Goal: Task Accomplishment & Management: Use online tool/utility

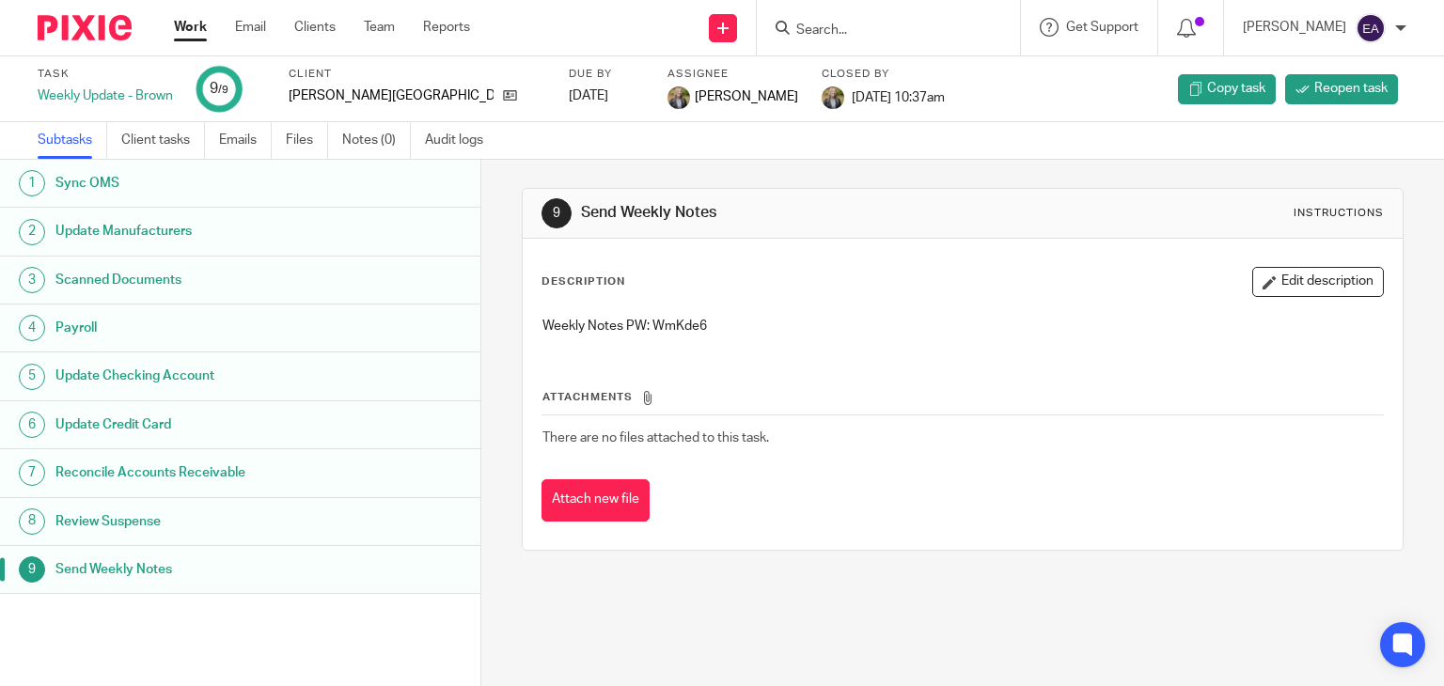
click at [928, 23] on input "Search" at bounding box center [878, 31] width 169 height 17
type input "bla"
click at [920, 65] on link at bounding box center [907, 73] width 233 height 28
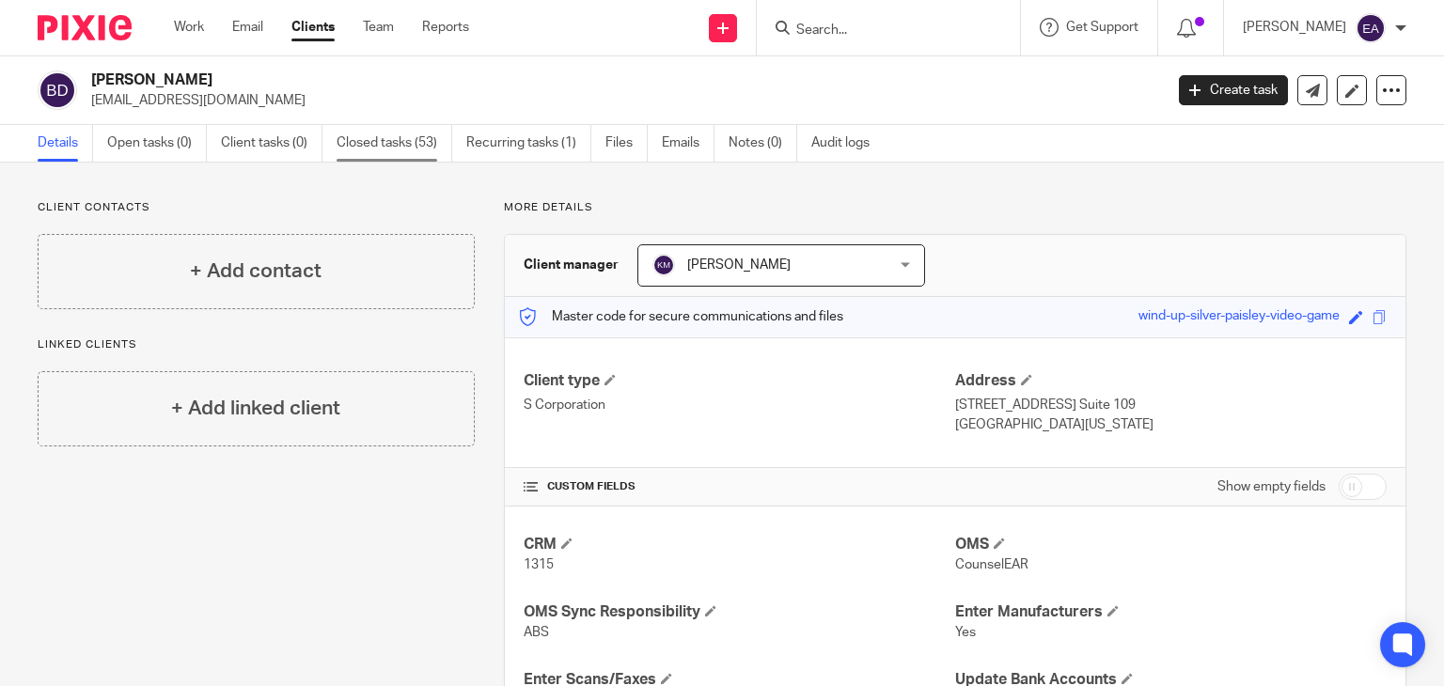
click at [378, 136] on link "Closed tasks (53)" at bounding box center [395, 143] width 116 height 37
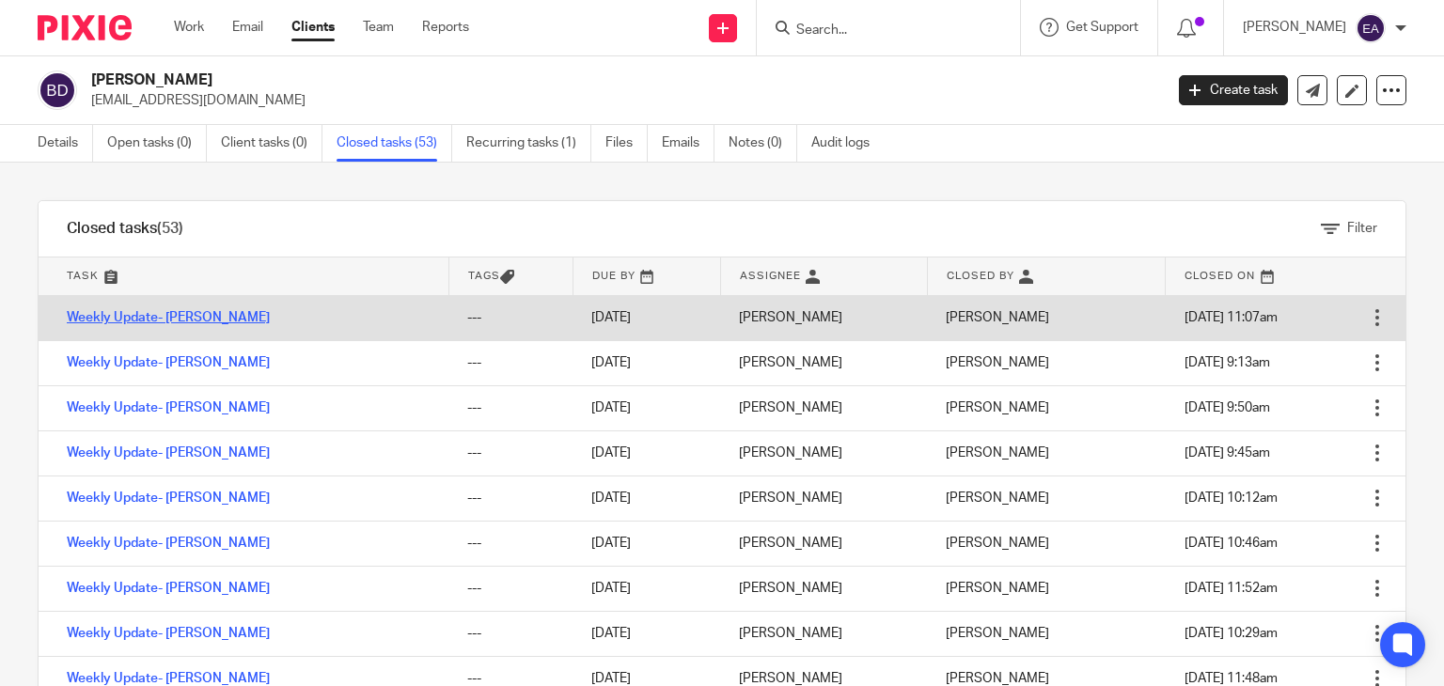
click at [181, 323] on link "Weekly Update- [PERSON_NAME]" at bounding box center [168, 317] width 203 height 13
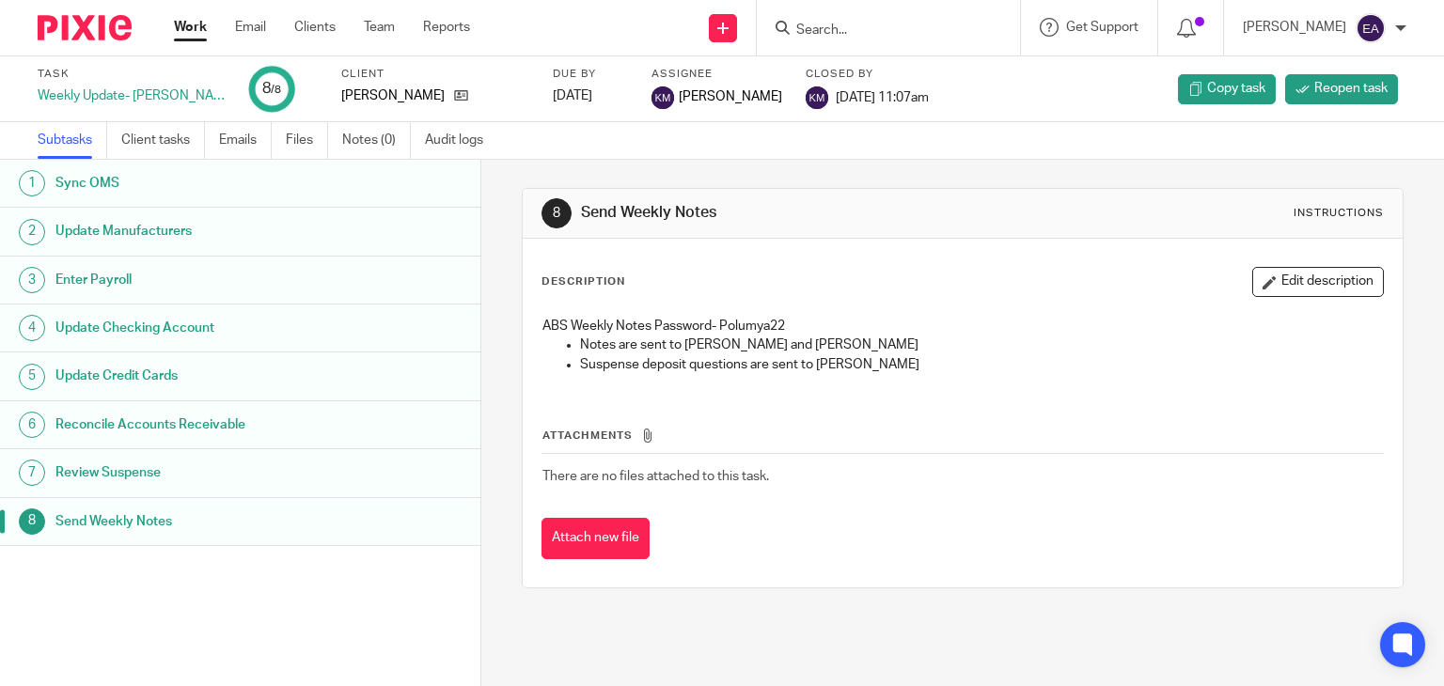
click at [107, 184] on h1 "Sync OMS" at bounding box center [190, 183] width 271 height 28
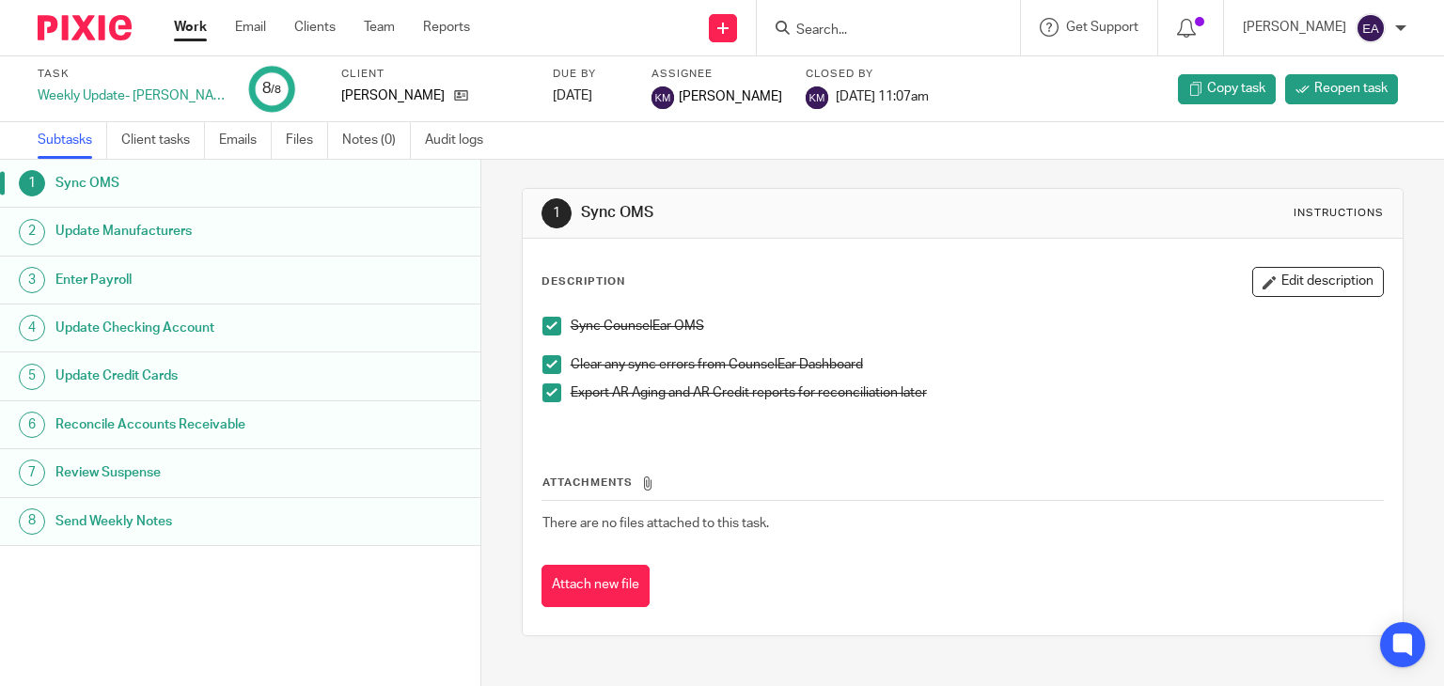
click at [143, 233] on h1 "Update Manufacturers" at bounding box center [190, 231] width 271 height 28
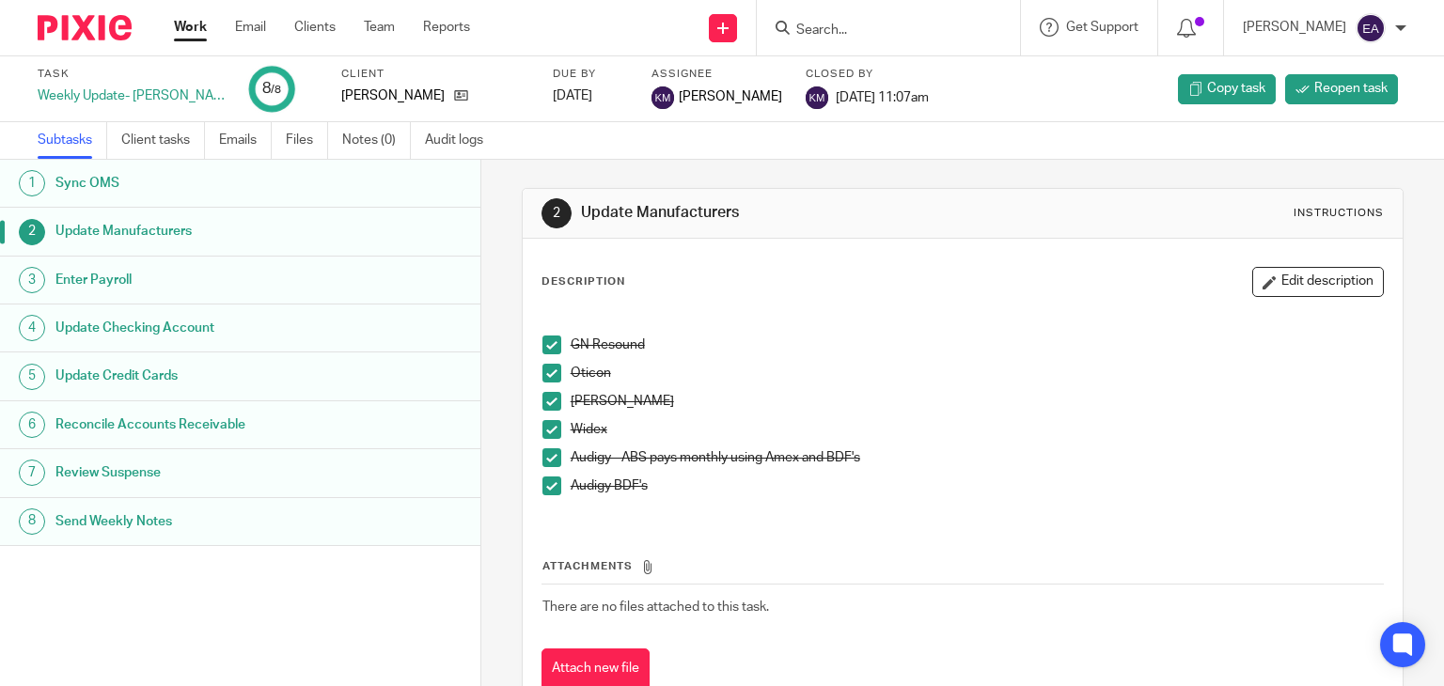
click at [557, 343] on li "GN Resound" at bounding box center [963, 350] width 841 height 28
click at [543, 342] on span at bounding box center [552, 345] width 19 height 19
click at [543, 370] on span at bounding box center [552, 373] width 19 height 19
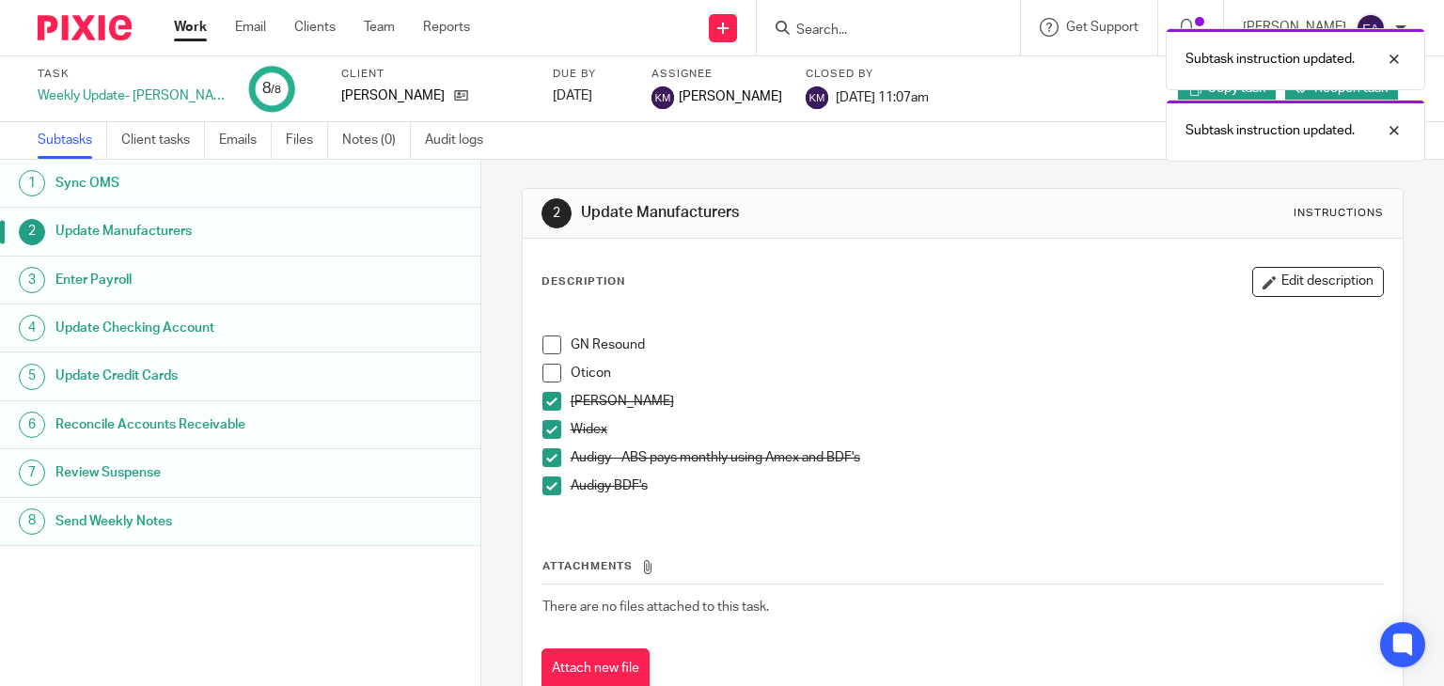
click at [543, 409] on span at bounding box center [552, 401] width 19 height 19
click at [544, 432] on span at bounding box center [552, 429] width 19 height 19
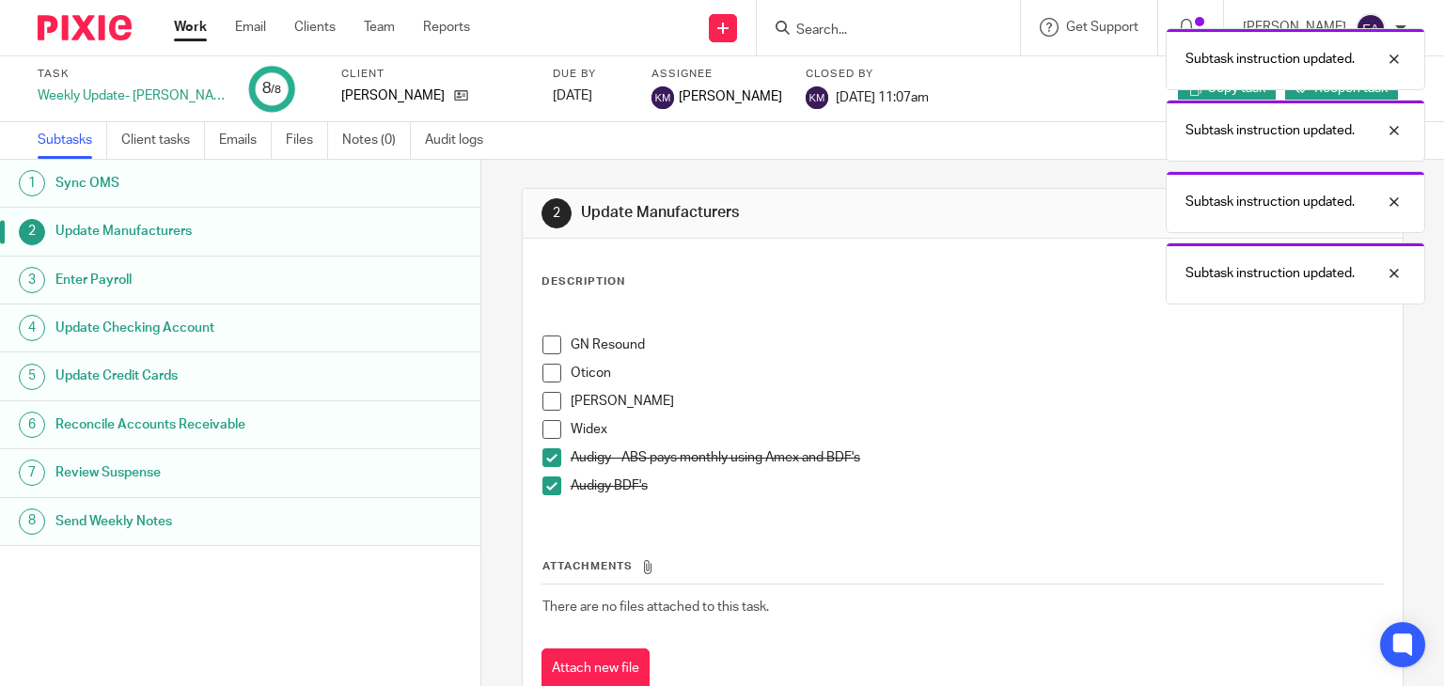
click at [546, 453] on span at bounding box center [552, 457] width 19 height 19
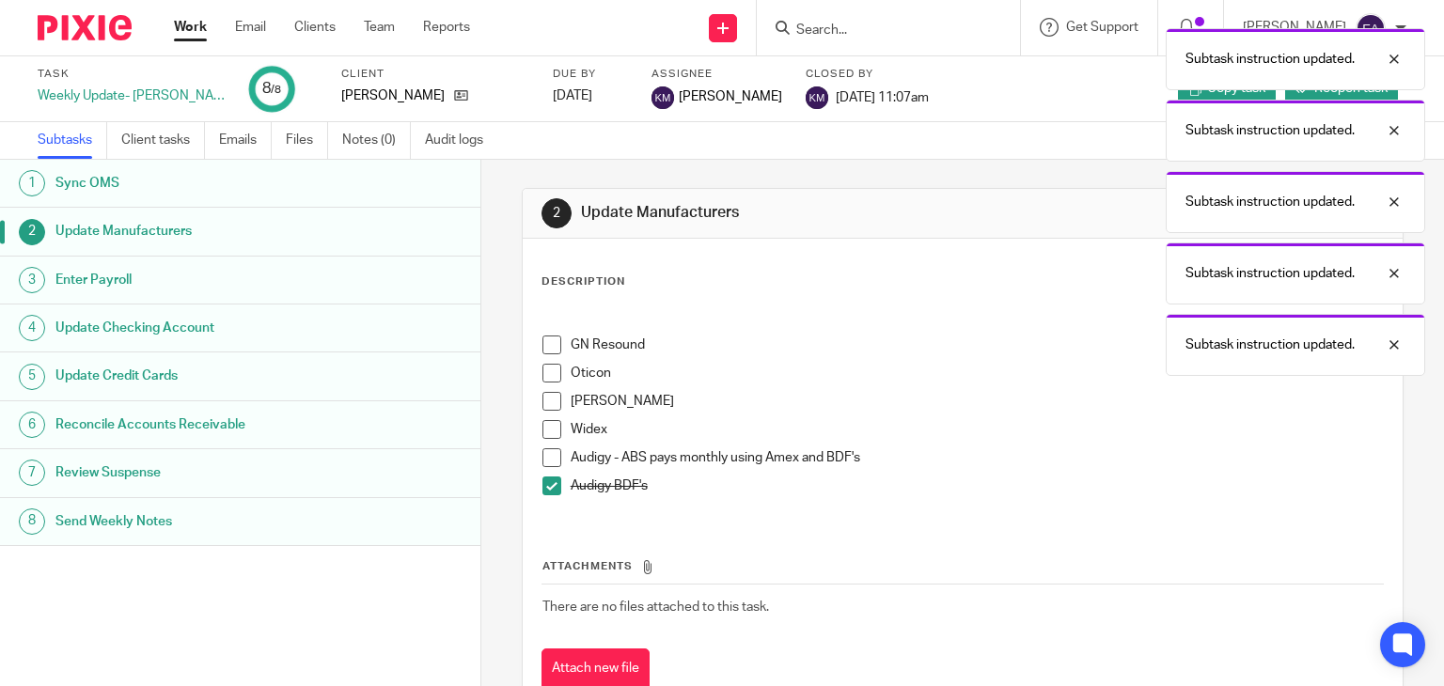
click at [545, 481] on span at bounding box center [552, 486] width 19 height 19
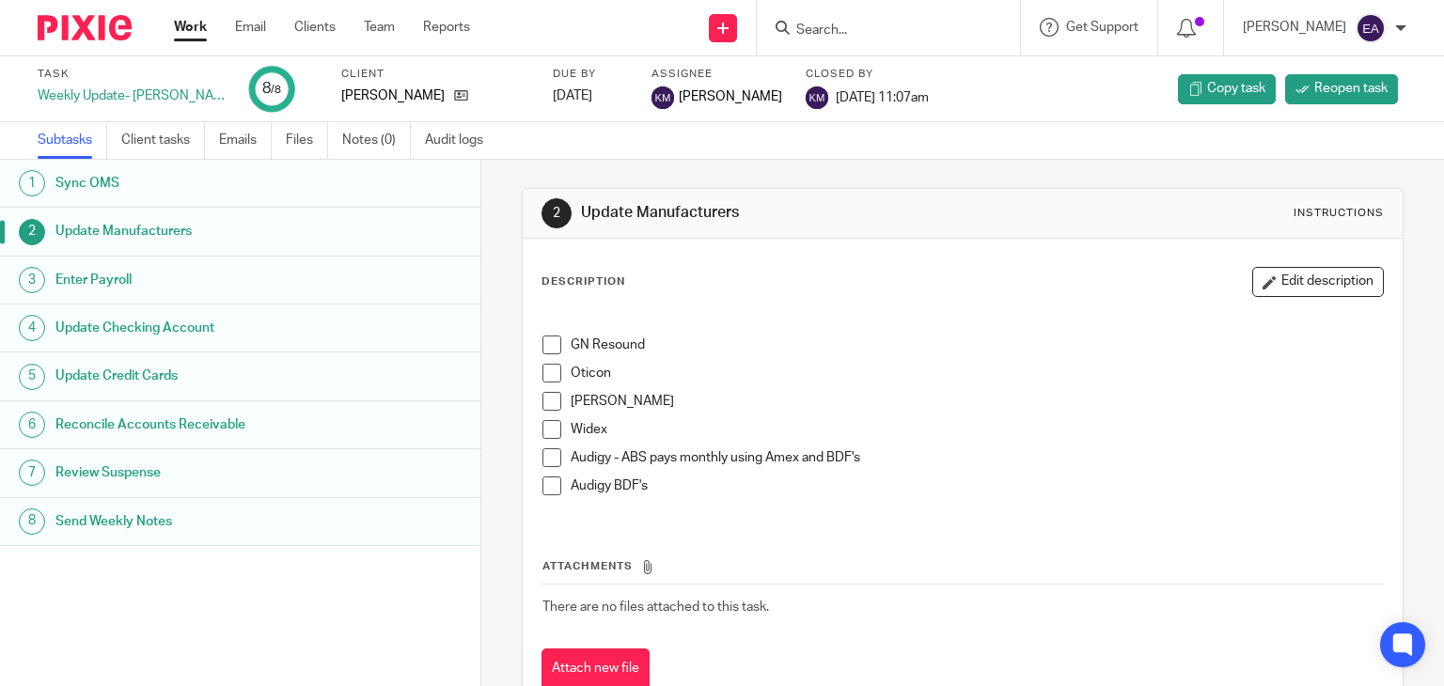
click at [550, 355] on li "GN Resound" at bounding box center [963, 350] width 841 height 28
click at [551, 345] on span at bounding box center [552, 345] width 19 height 19
click at [543, 377] on span at bounding box center [552, 373] width 19 height 19
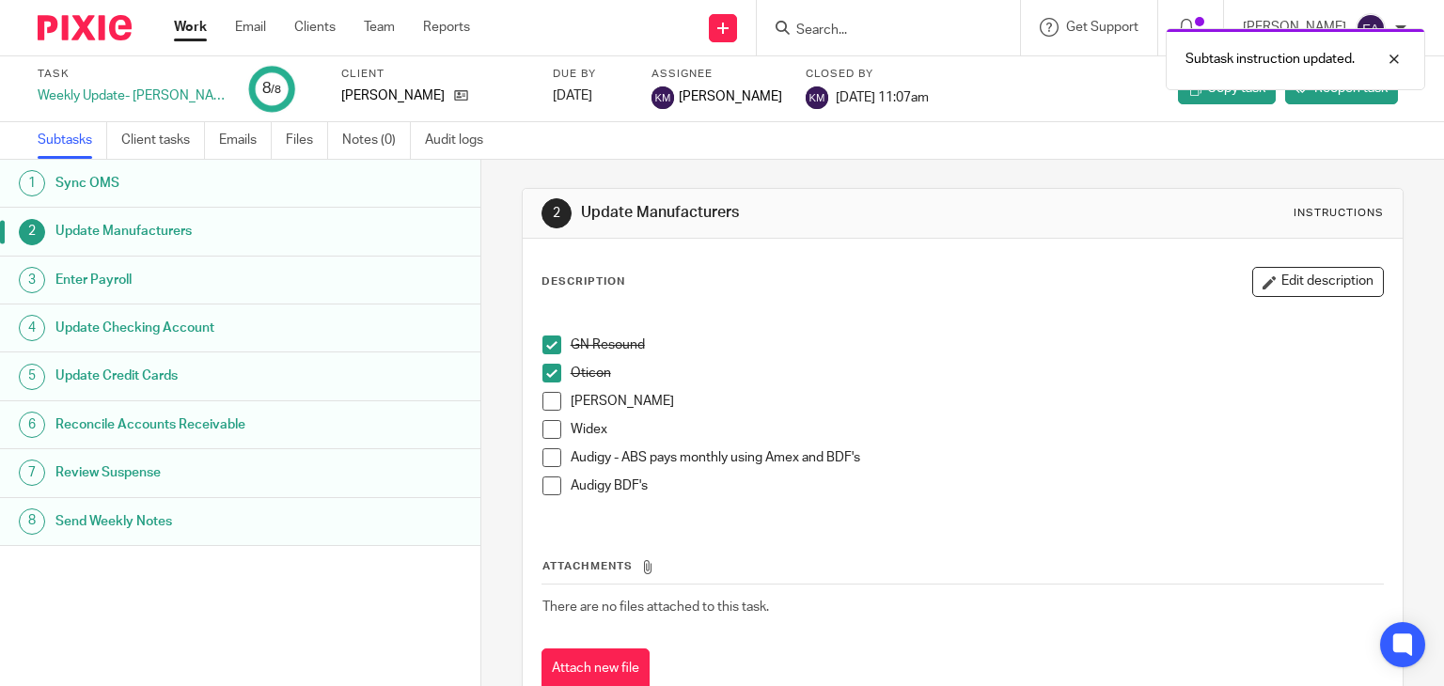
click at [544, 400] on span at bounding box center [552, 401] width 19 height 19
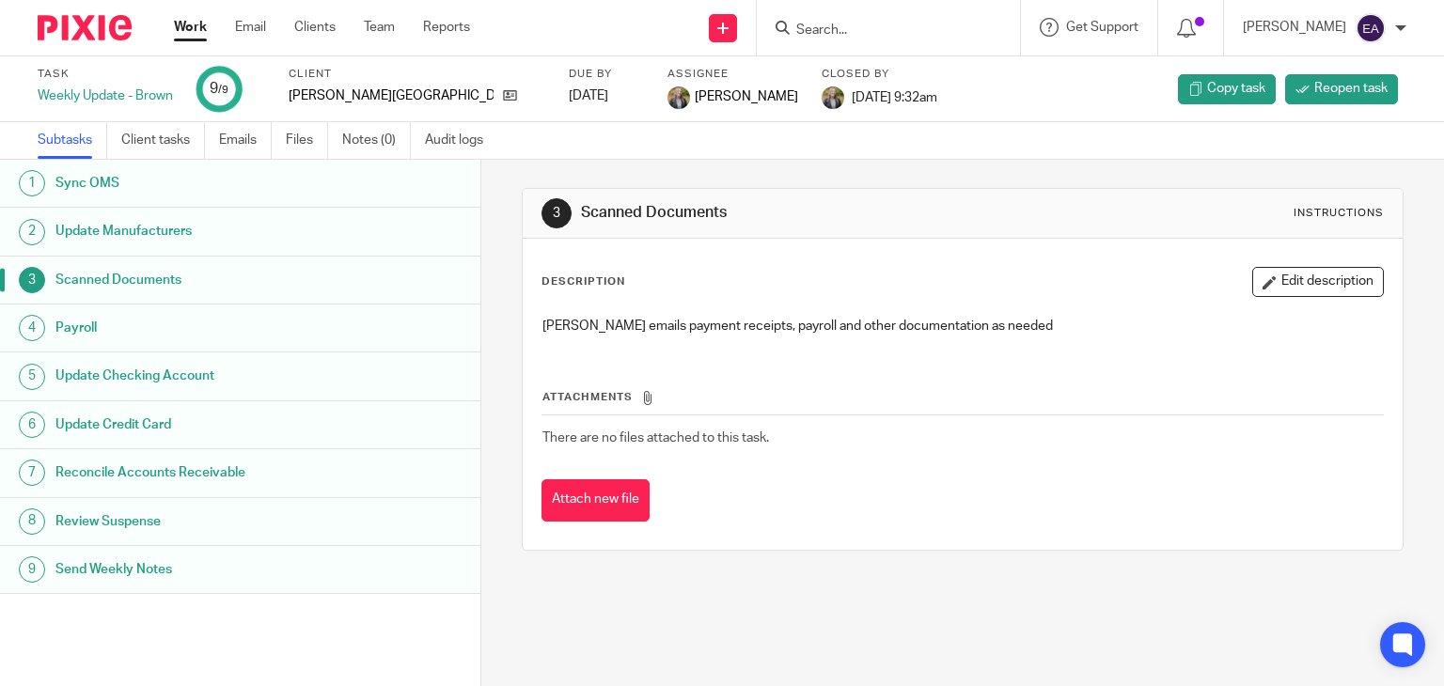
click at [835, 33] on input "Search" at bounding box center [878, 31] width 169 height 17
type input "bla"
click at [897, 69] on link at bounding box center [907, 73] width 233 height 28
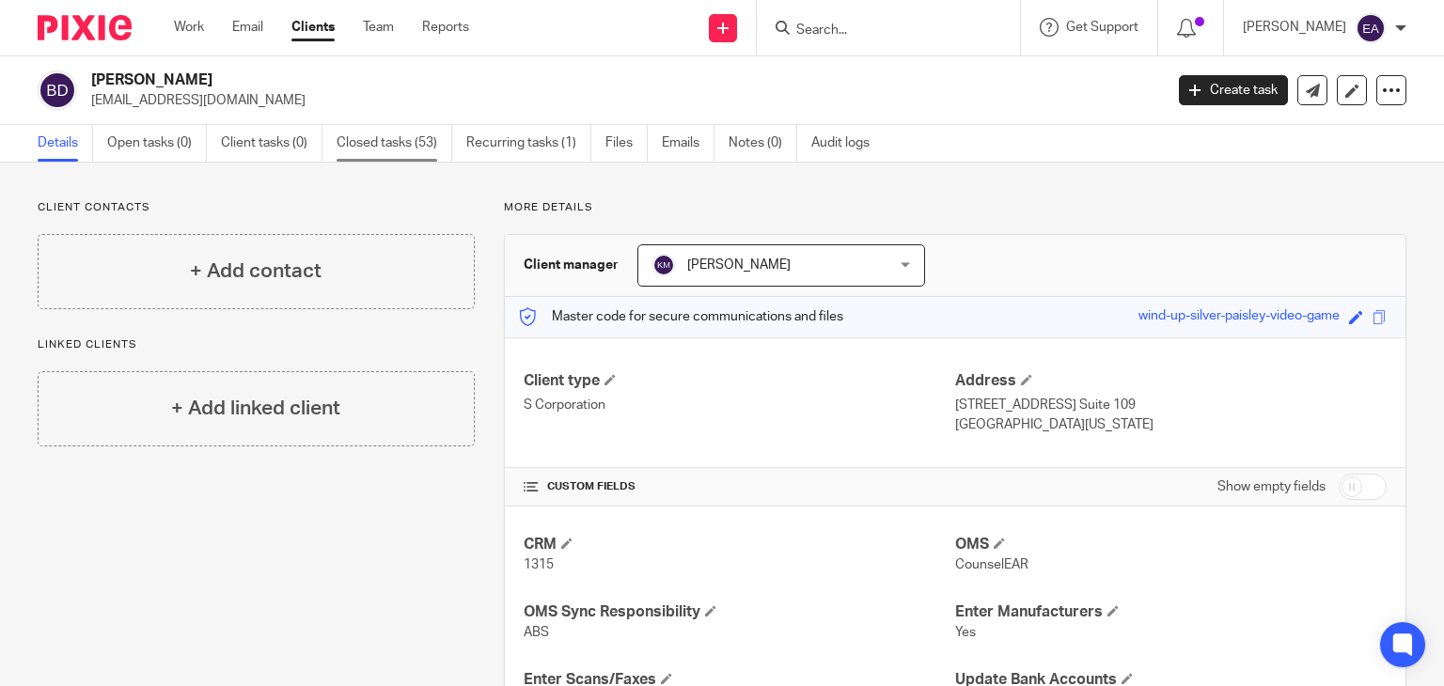
click at [382, 131] on link "Closed tasks (53)" at bounding box center [395, 143] width 116 height 37
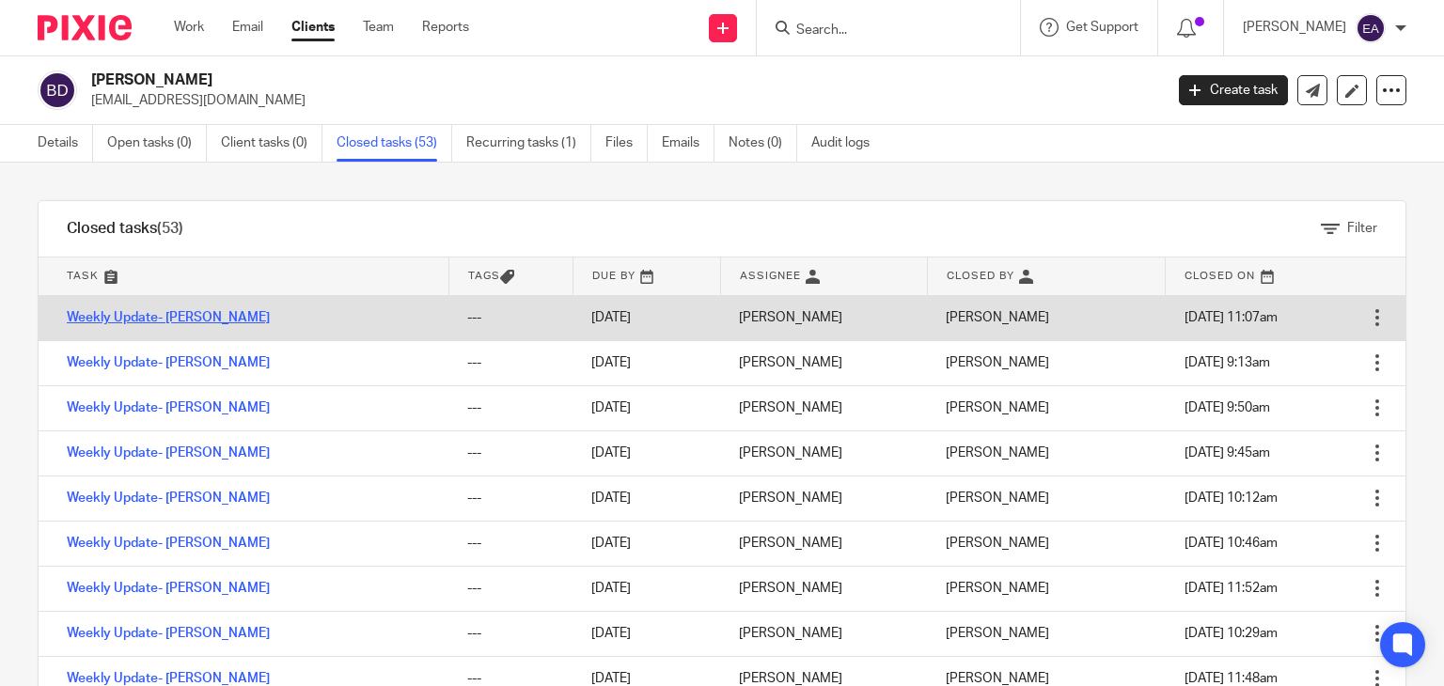
click at [161, 322] on link "Weekly Update- [PERSON_NAME]" at bounding box center [168, 317] width 203 height 13
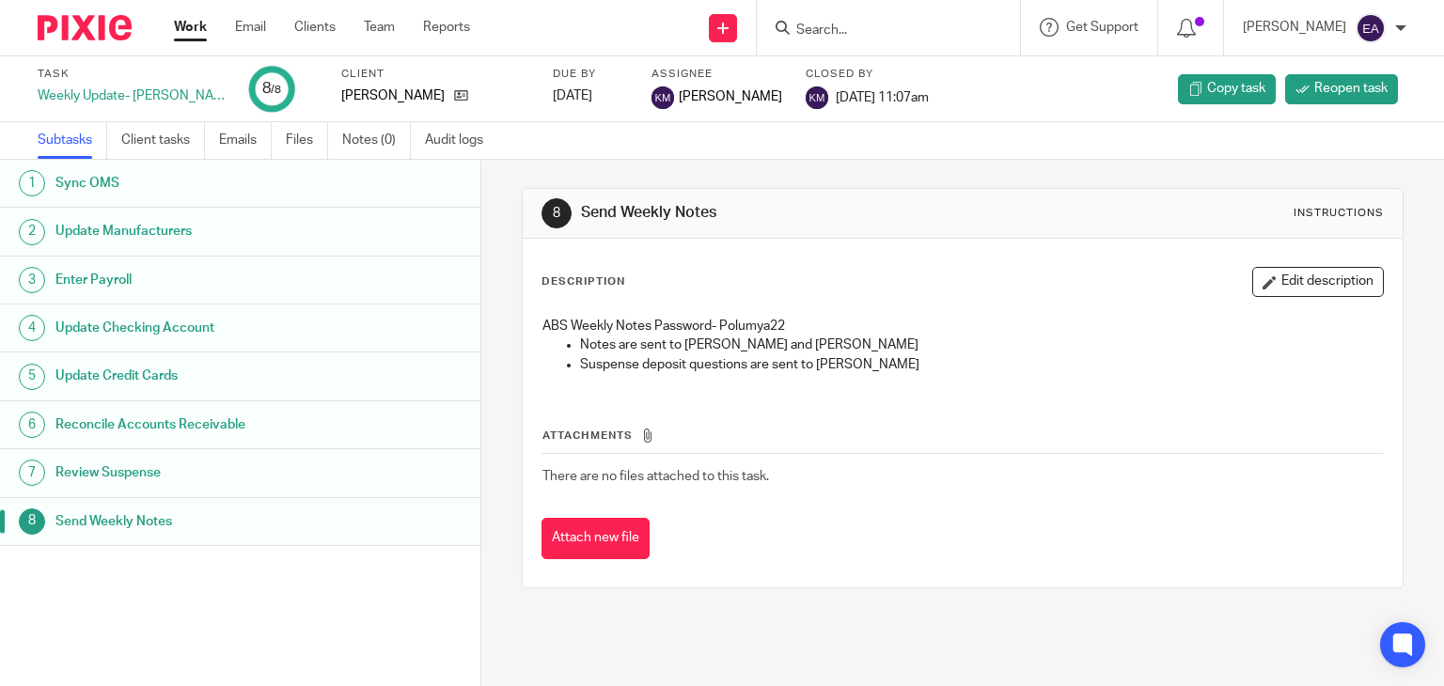
click at [169, 241] on h1 "Update Manufacturers" at bounding box center [190, 231] width 271 height 28
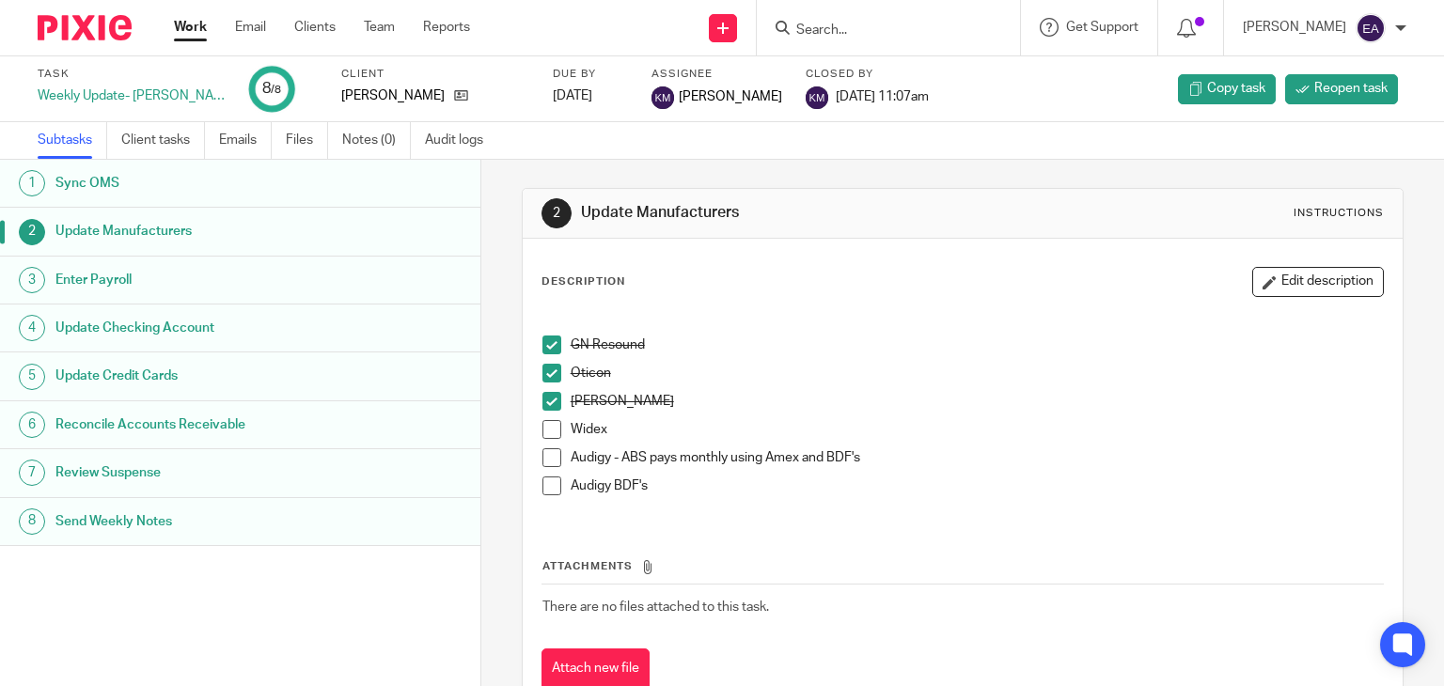
click at [544, 431] on span at bounding box center [552, 429] width 19 height 19
click at [163, 332] on h1 "Update Checking Account" at bounding box center [190, 328] width 271 height 28
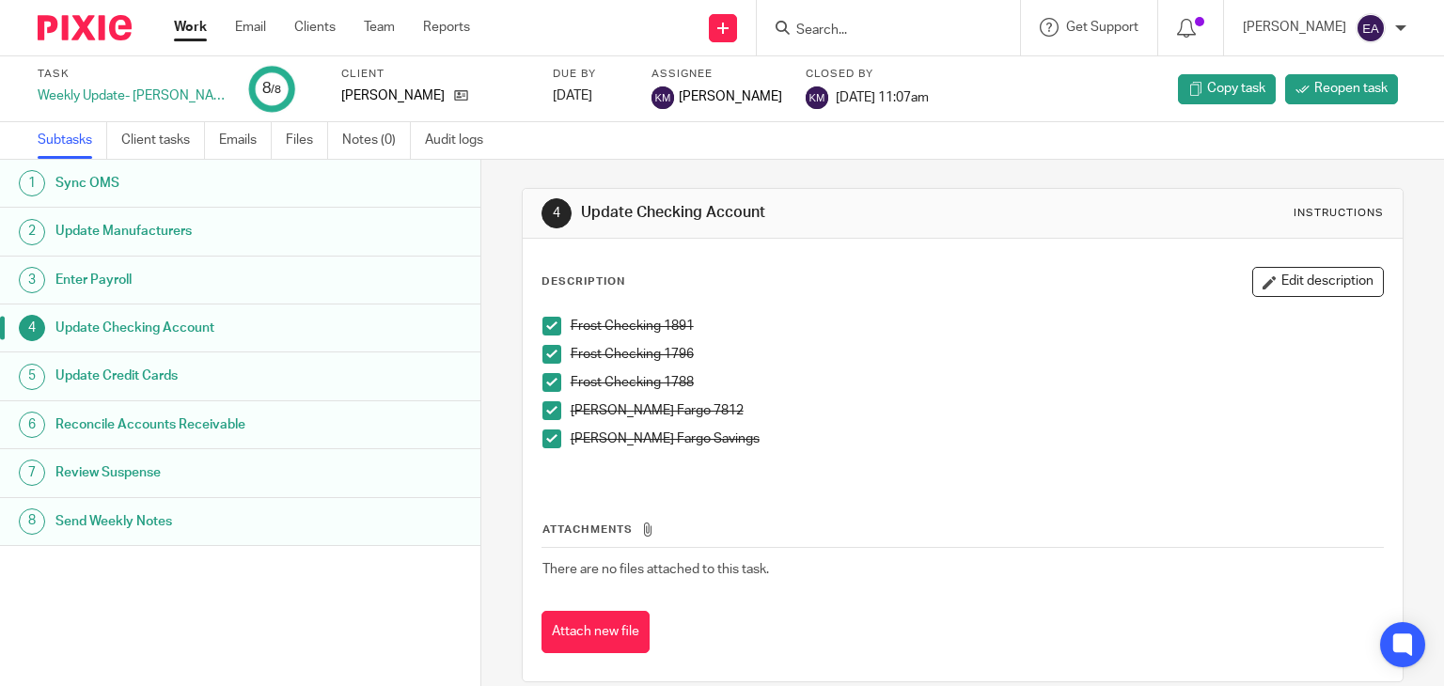
click at [104, 287] on h1 "Enter Payroll" at bounding box center [190, 280] width 271 height 28
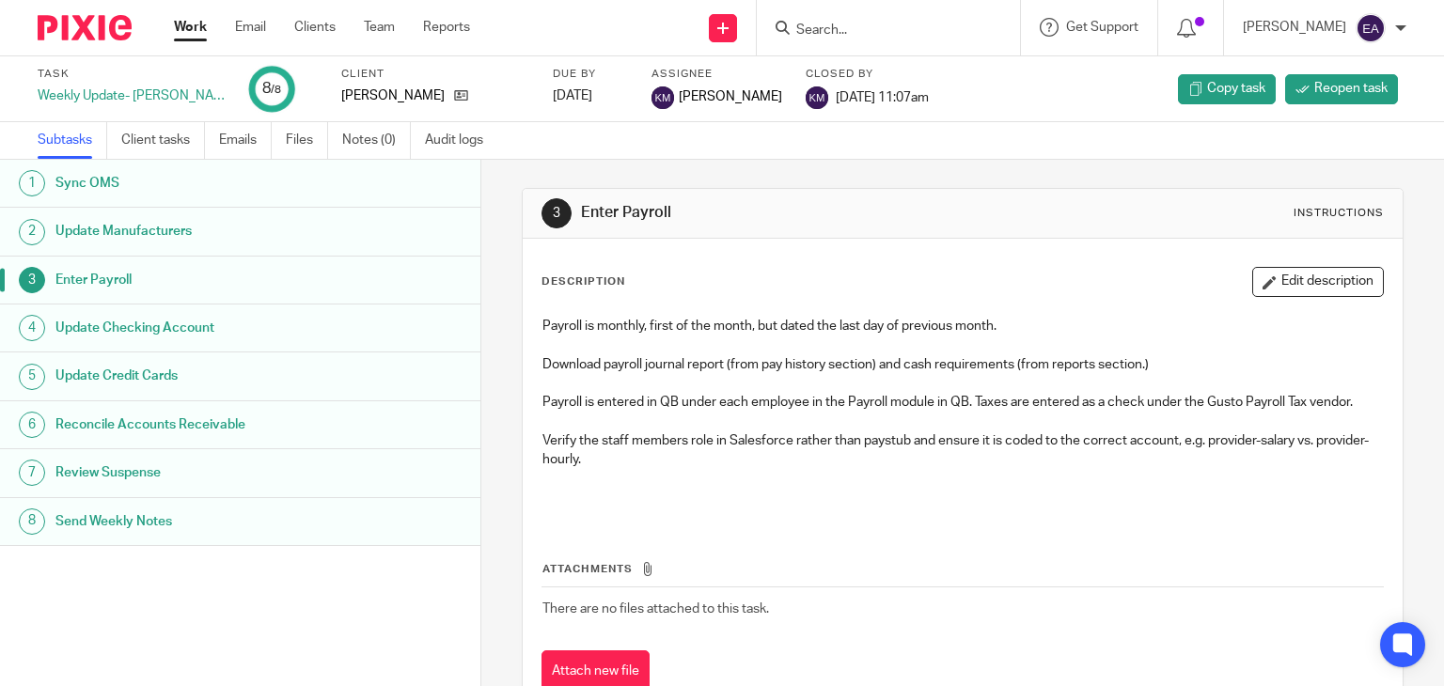
click at [188, 221] on h1 "Update Manufacturers" at bounding box center [190, 231] width 271 height 28
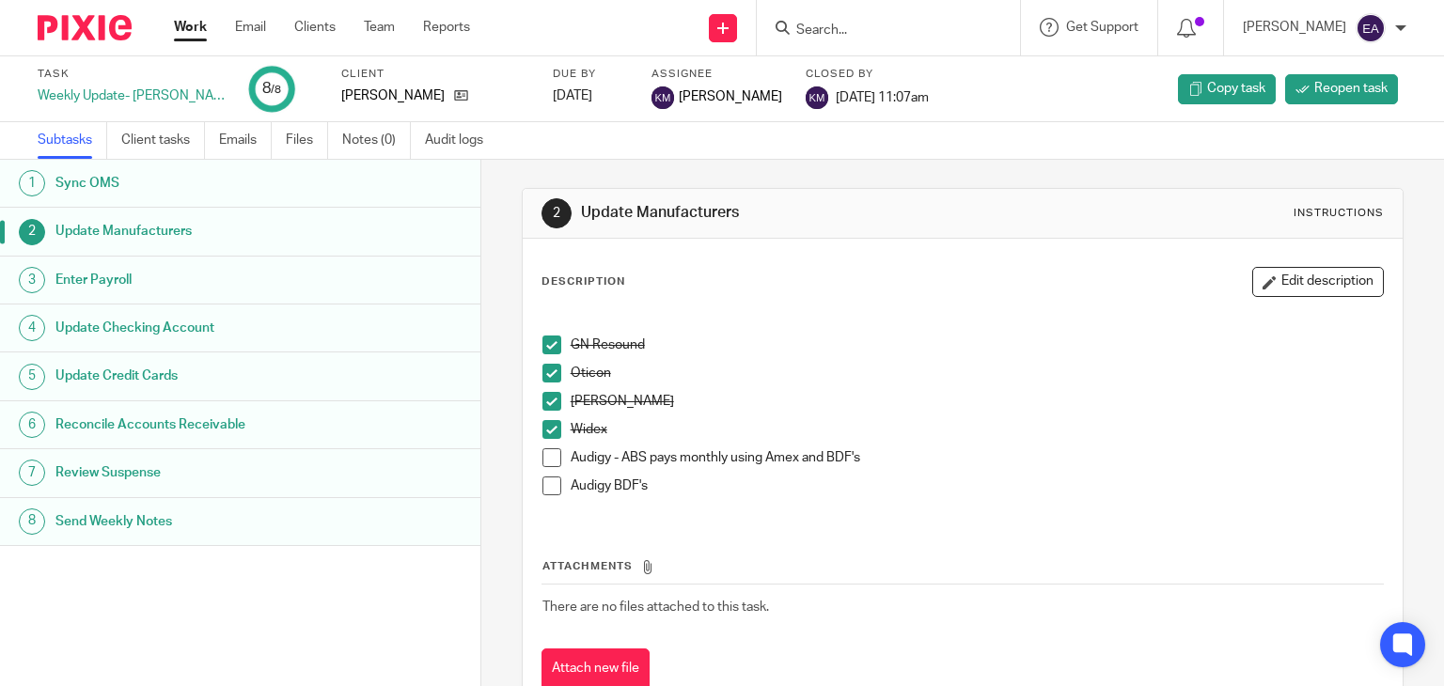
click at [543, 465] on span at bounding box center [552, 457] width 19 height 19
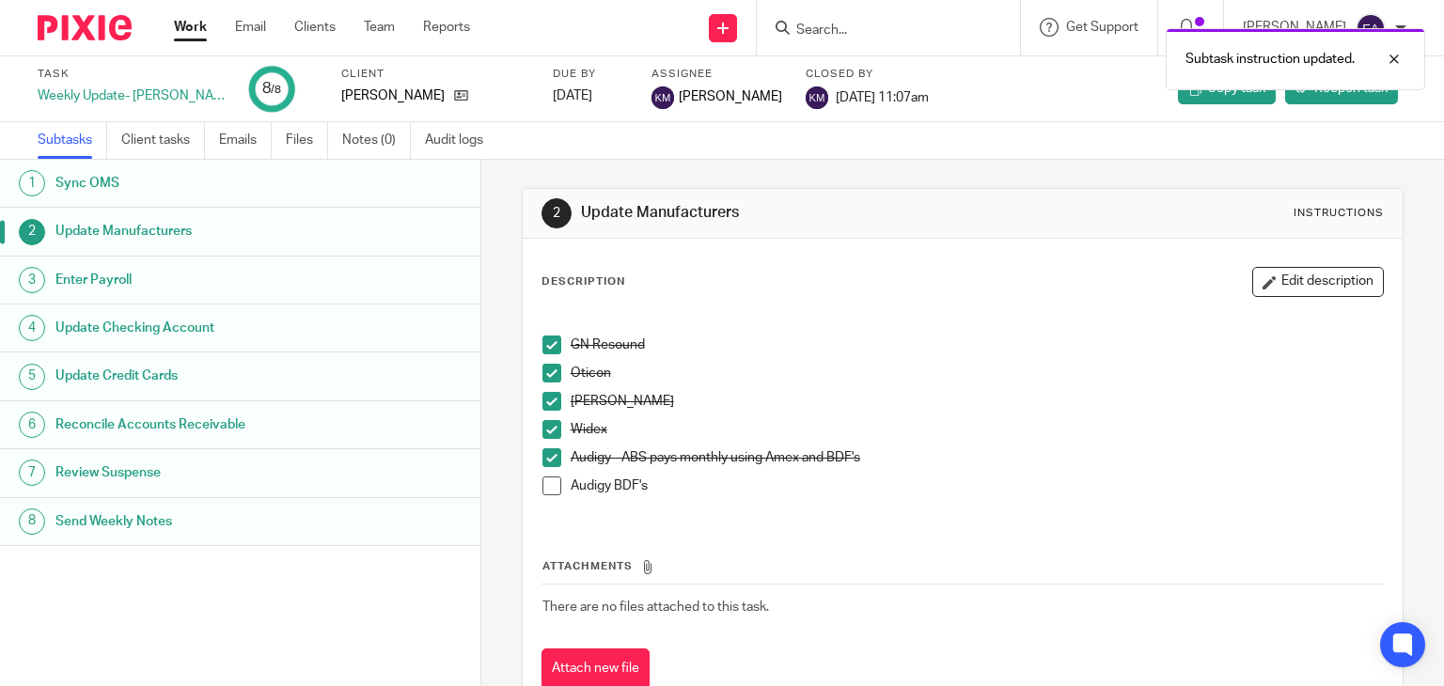
click at [543, 496] on li "Audigy BDF's" at bounding box center [963, 491] width 841 height 28
click at [543, 492] on span at bounding box center [552, 486] width 19 height 19
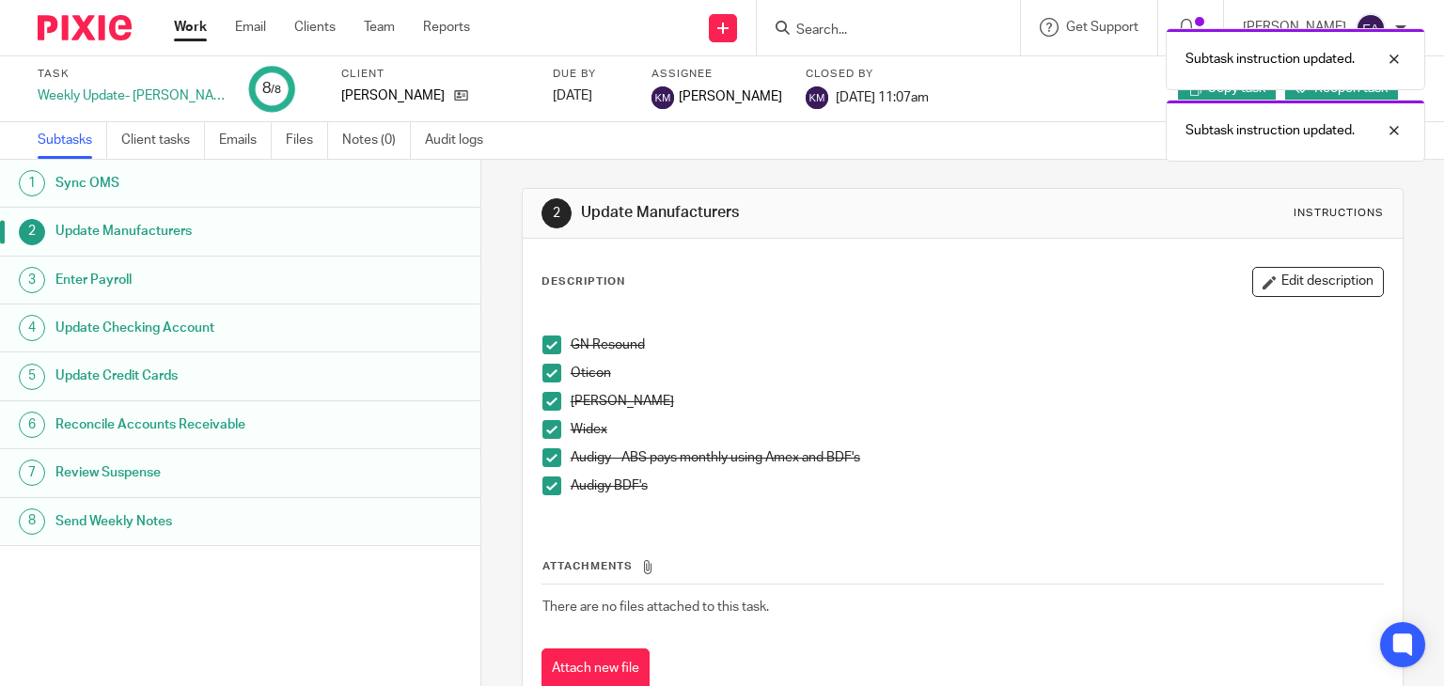
click at [177, 322] on h1 "Update Checking Account" at bounding box center [190, 328] width 271 height 28
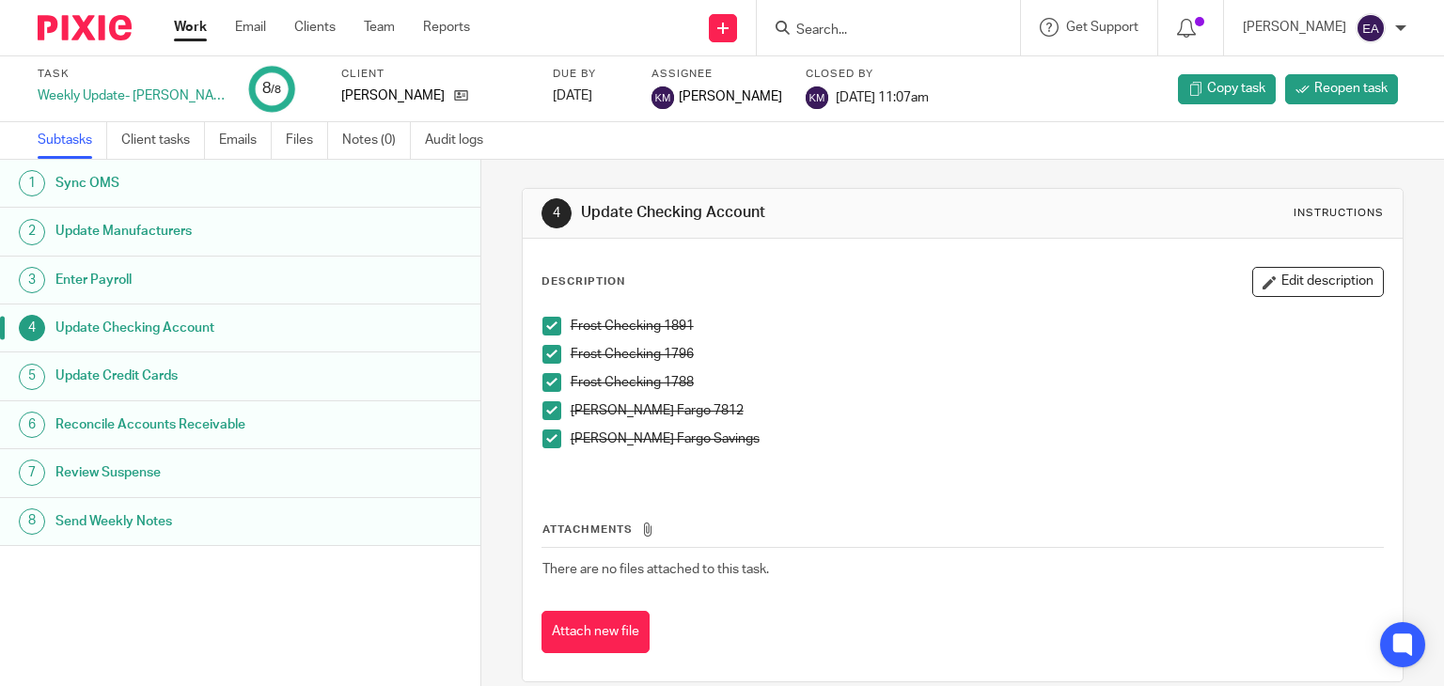
click at [146, 381] on h1 "Update Credit Cards" at bounding box center [190, 376] width 271 height 28
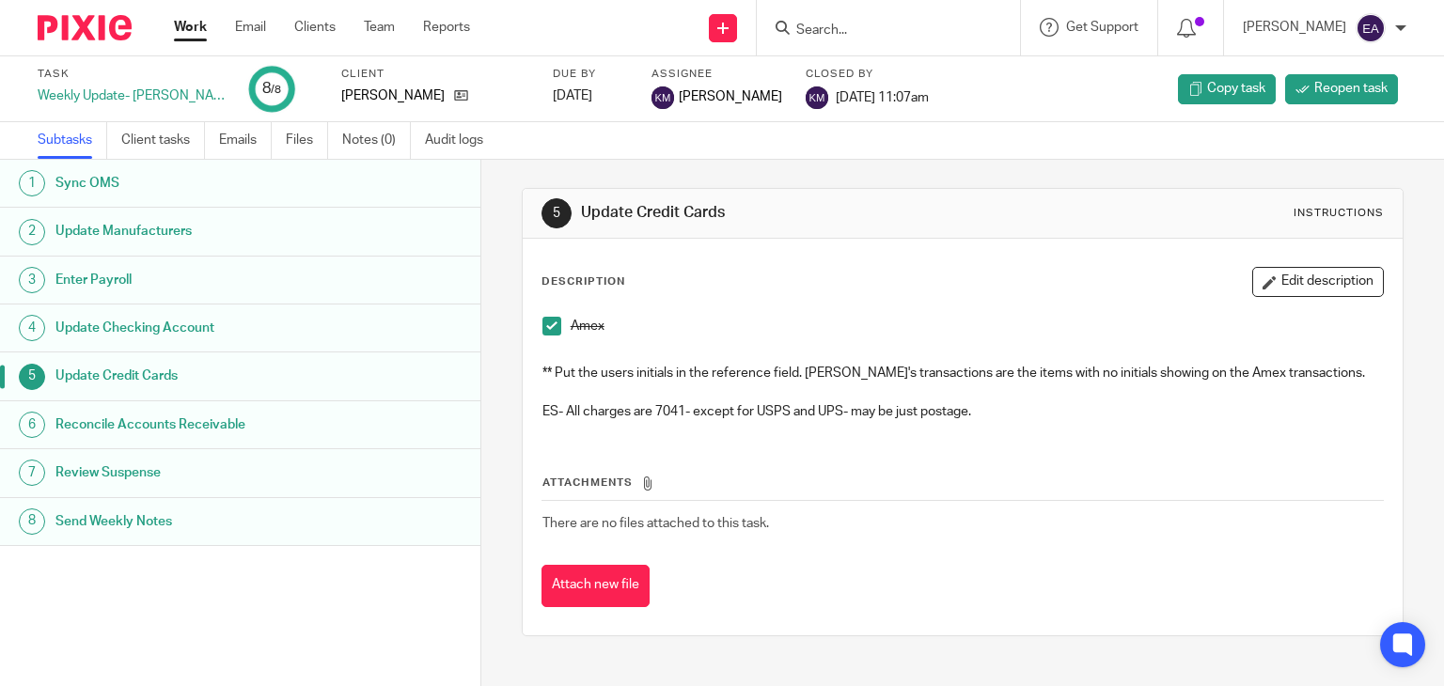
click at [183, 414] on h1 "Reconcile Accounts Receivable" at bounding box center [190, 425] width 271 height 28
